Goal: Task Accomplishment & Management: Manage account settings

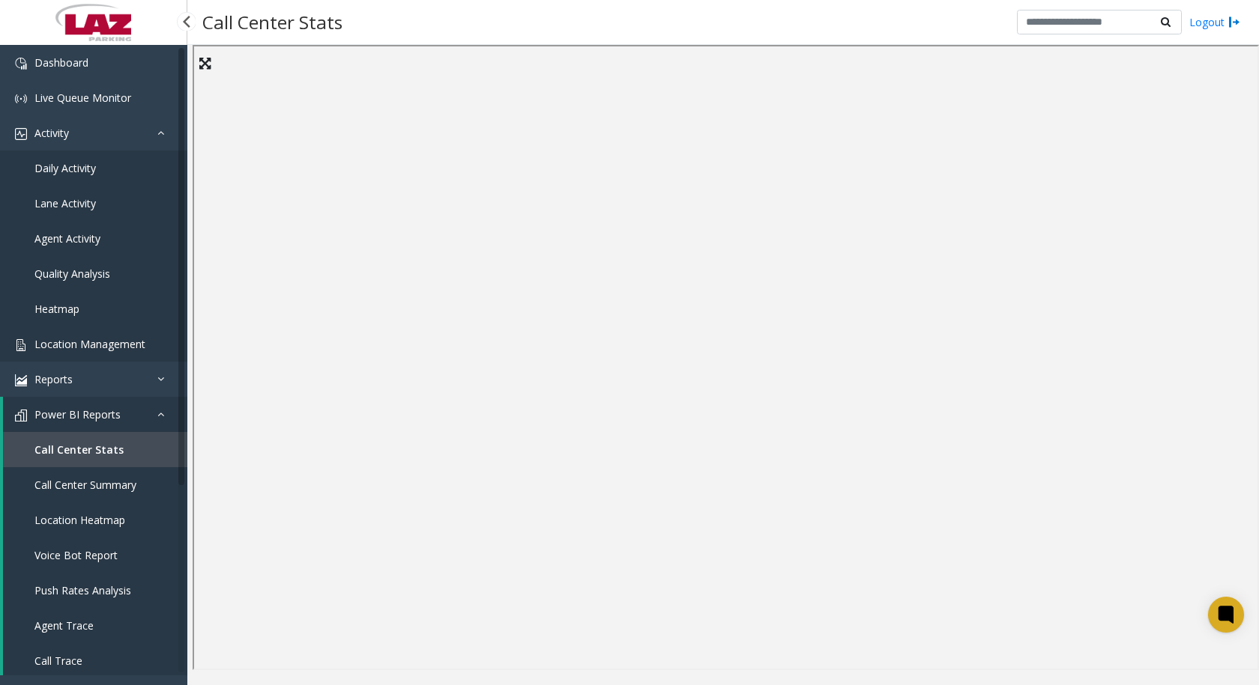
click at [81, 338] on span "Location Management" at bounding box center [89, 344] width 111 height 14
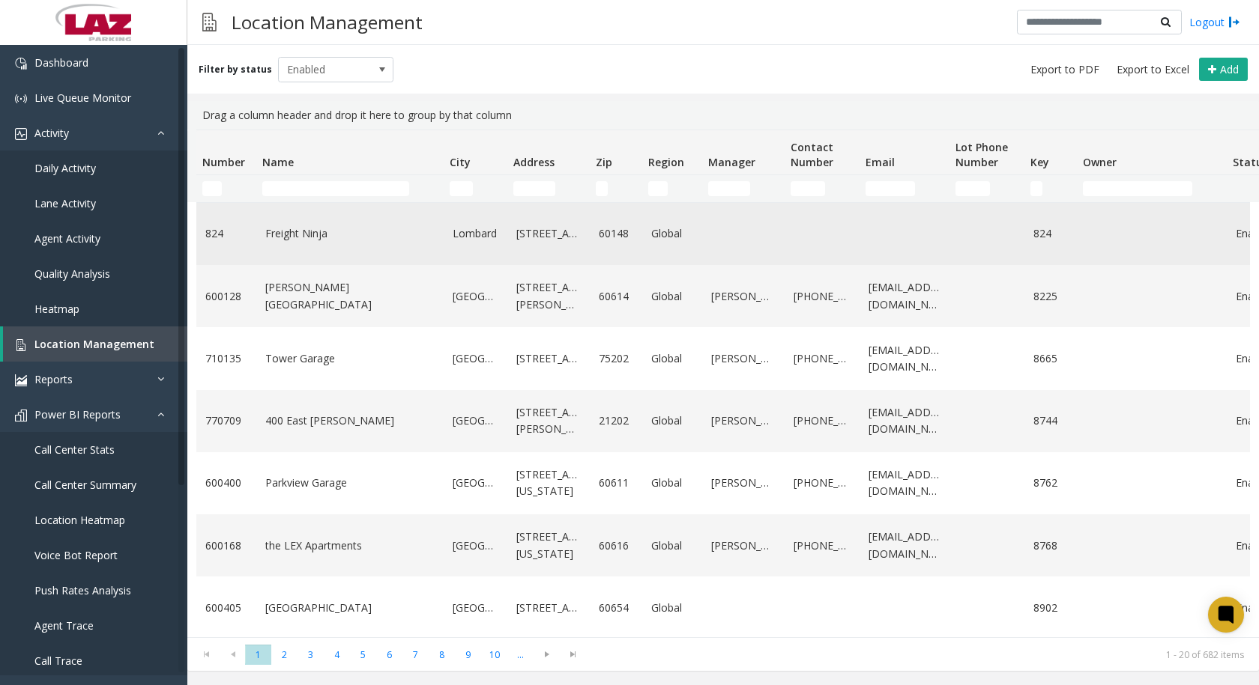
click at [308, 229] on link "Freight Ninja" at bounding box center [349, 233] width 169 height 16
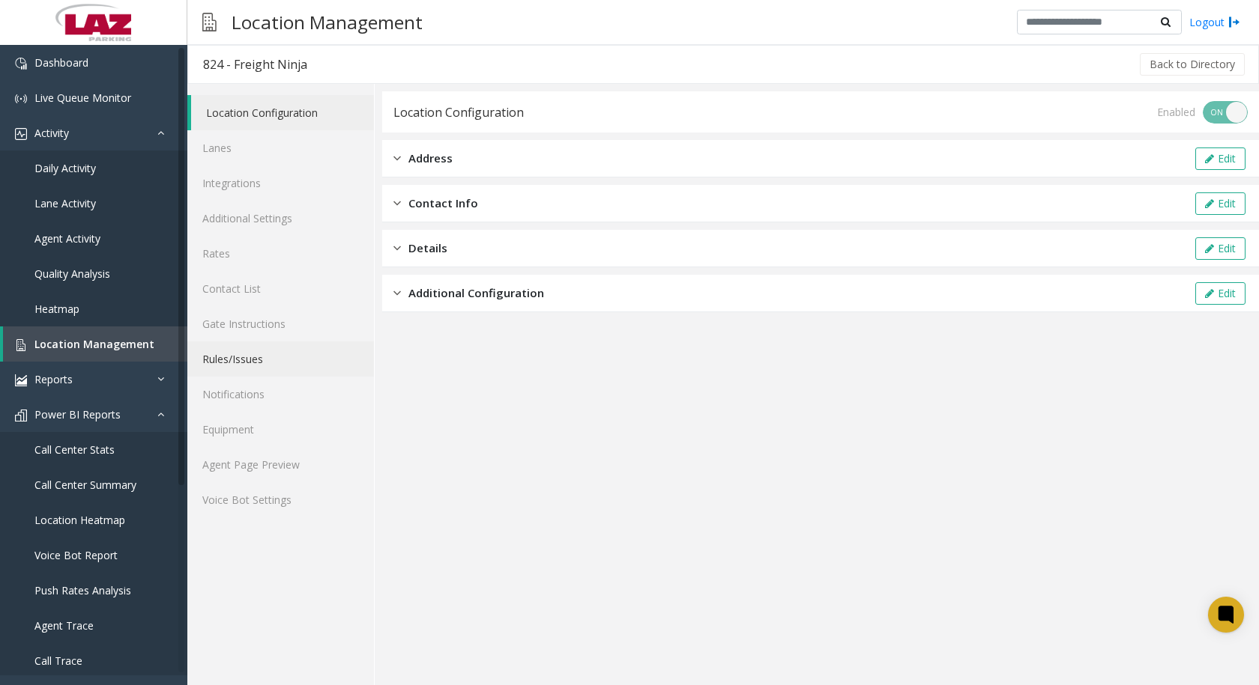
click at [240, 365] on link "Rules/Issues" at bounding box center [280, 359] width 187 height 35
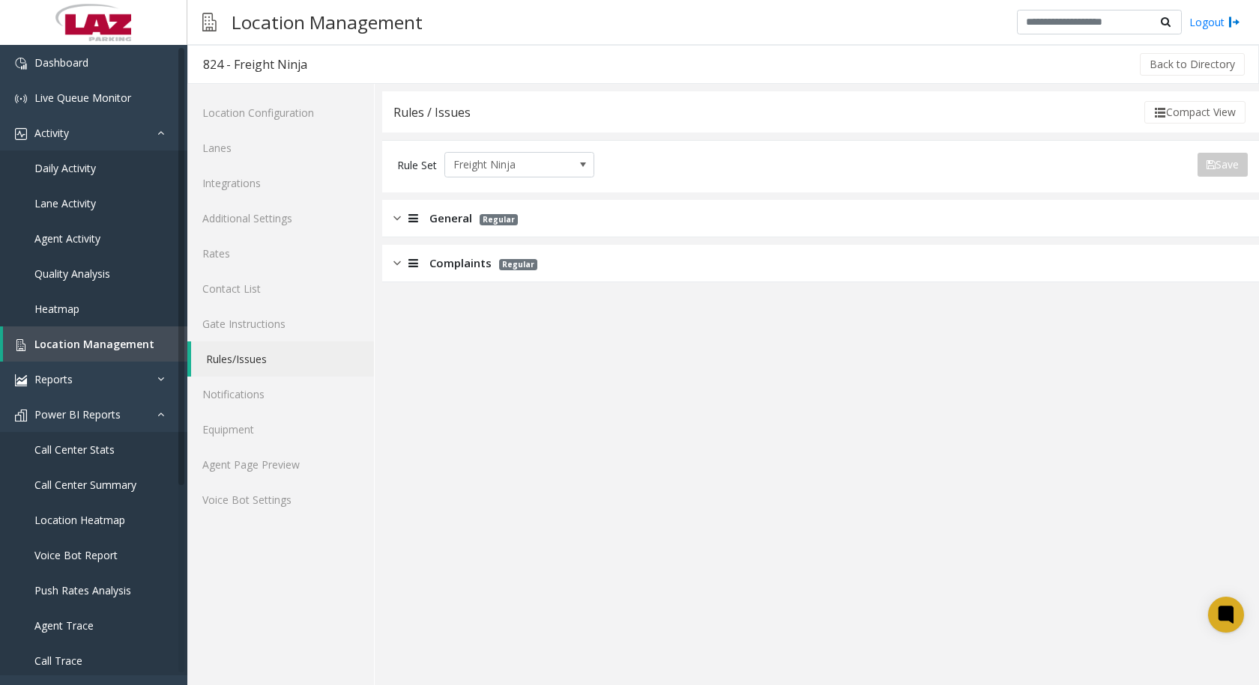
click at [397, 217] on img at bounding box center [396, 218] width 7 height 17
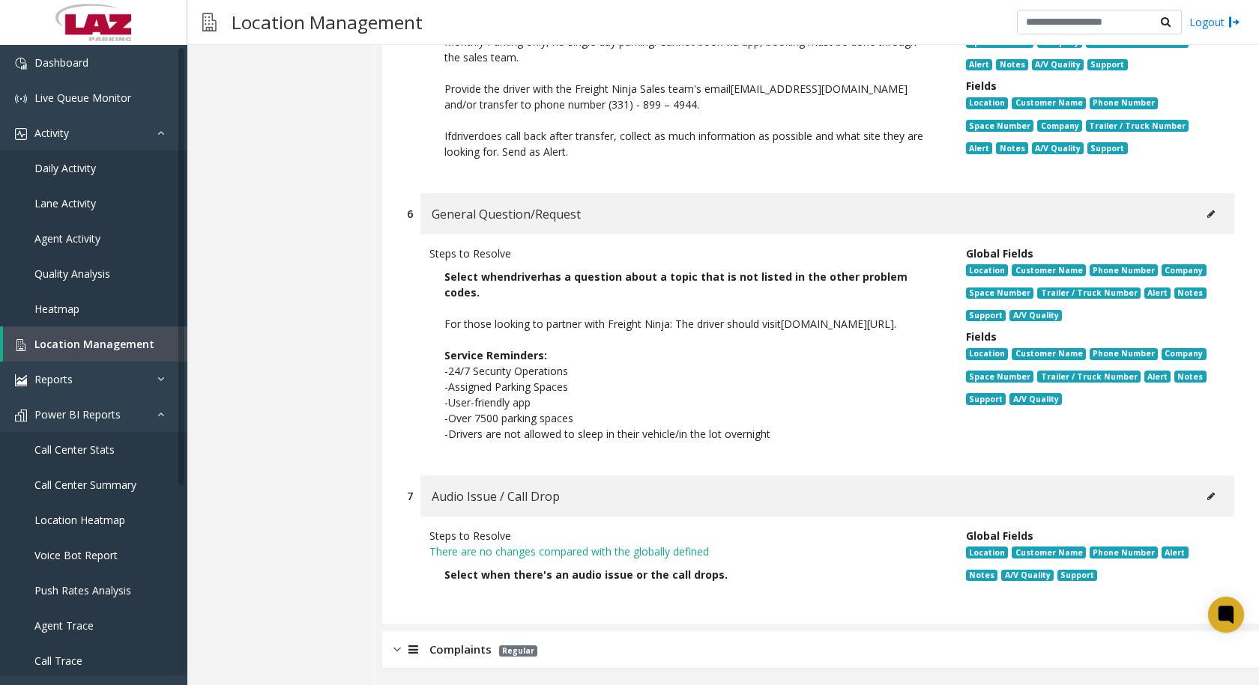
scroll to position [1287, 0]
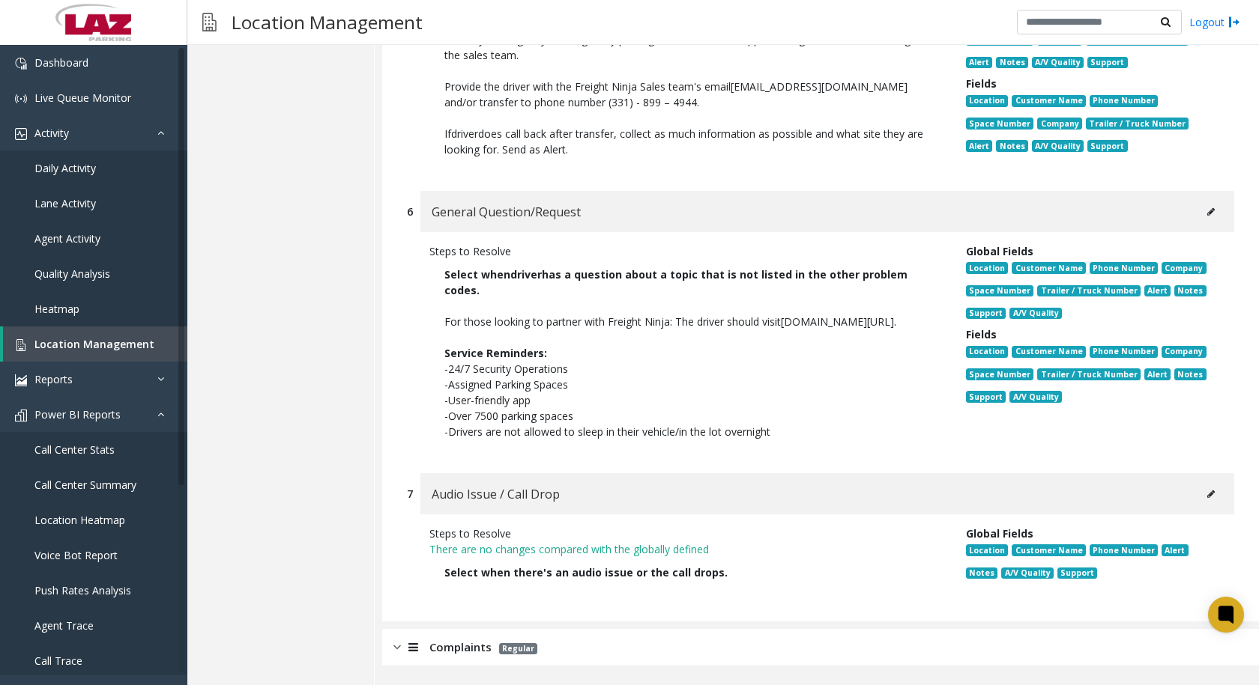
click at [396, 650] on img at bounding box center [396, 647] width 7 height 17
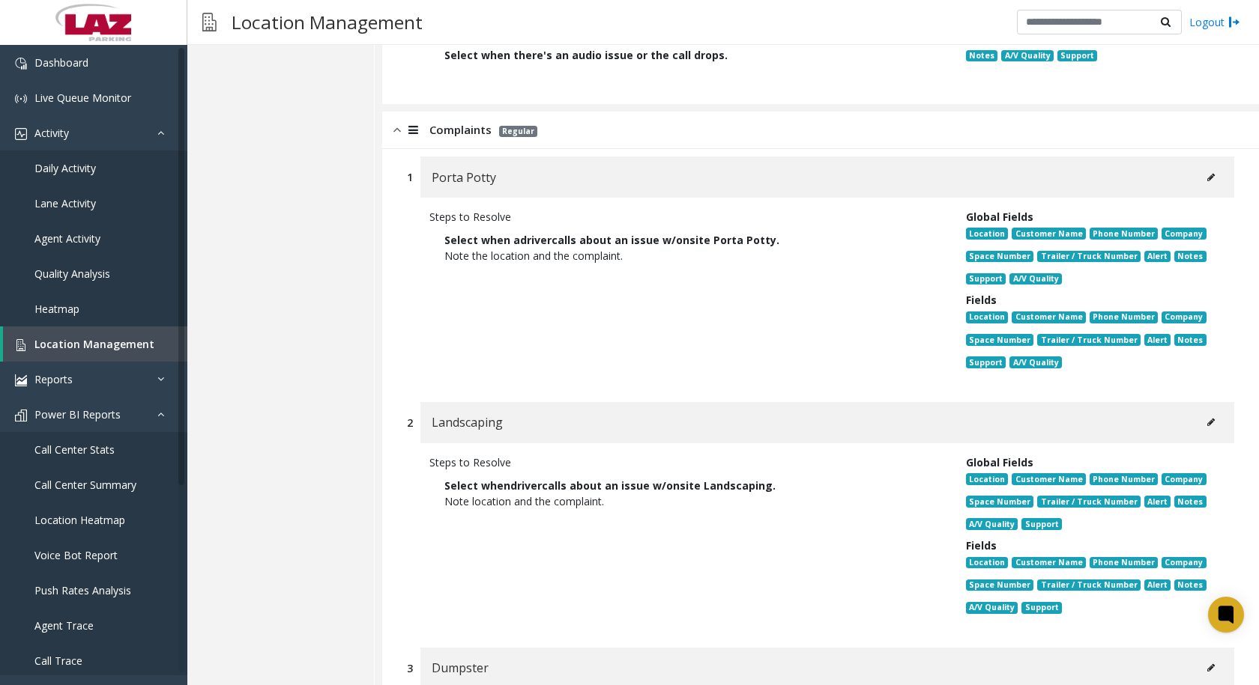
scroll to position [1730, 0]
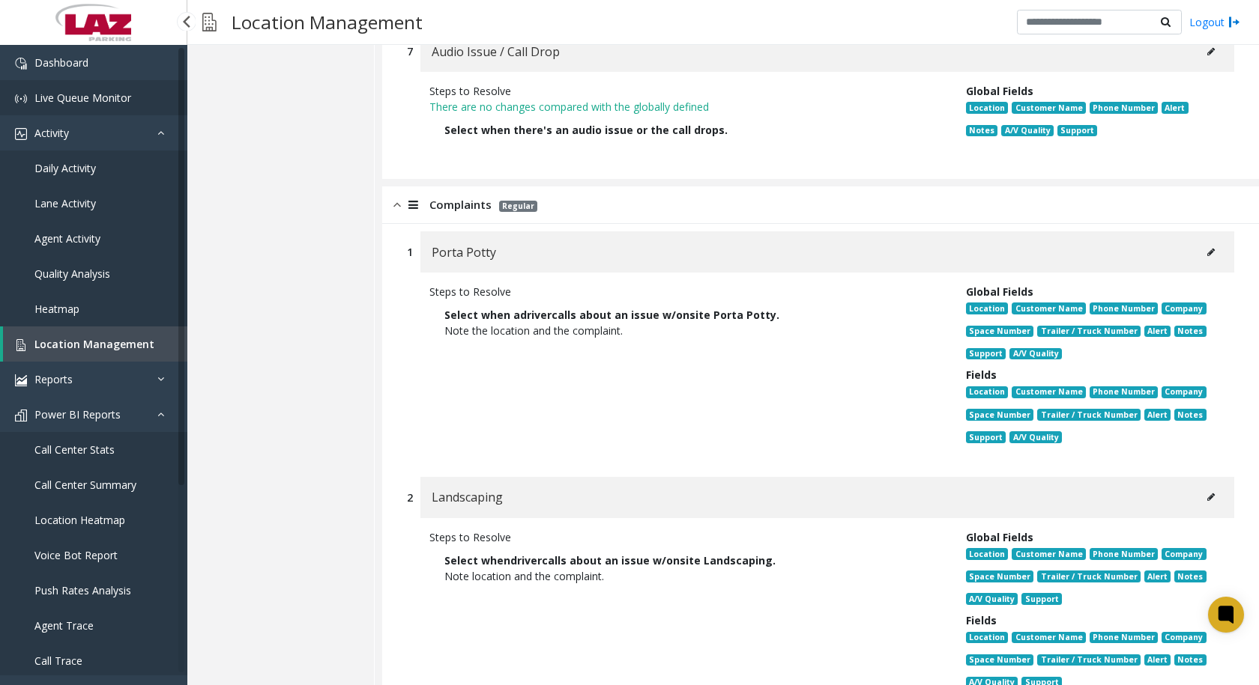
click at [85, 100] on span "Live Queue Monitor" at bounding box center [82, 98] width 97 height 14
